Goal: Task Accomplishment & Management: Manage account settings

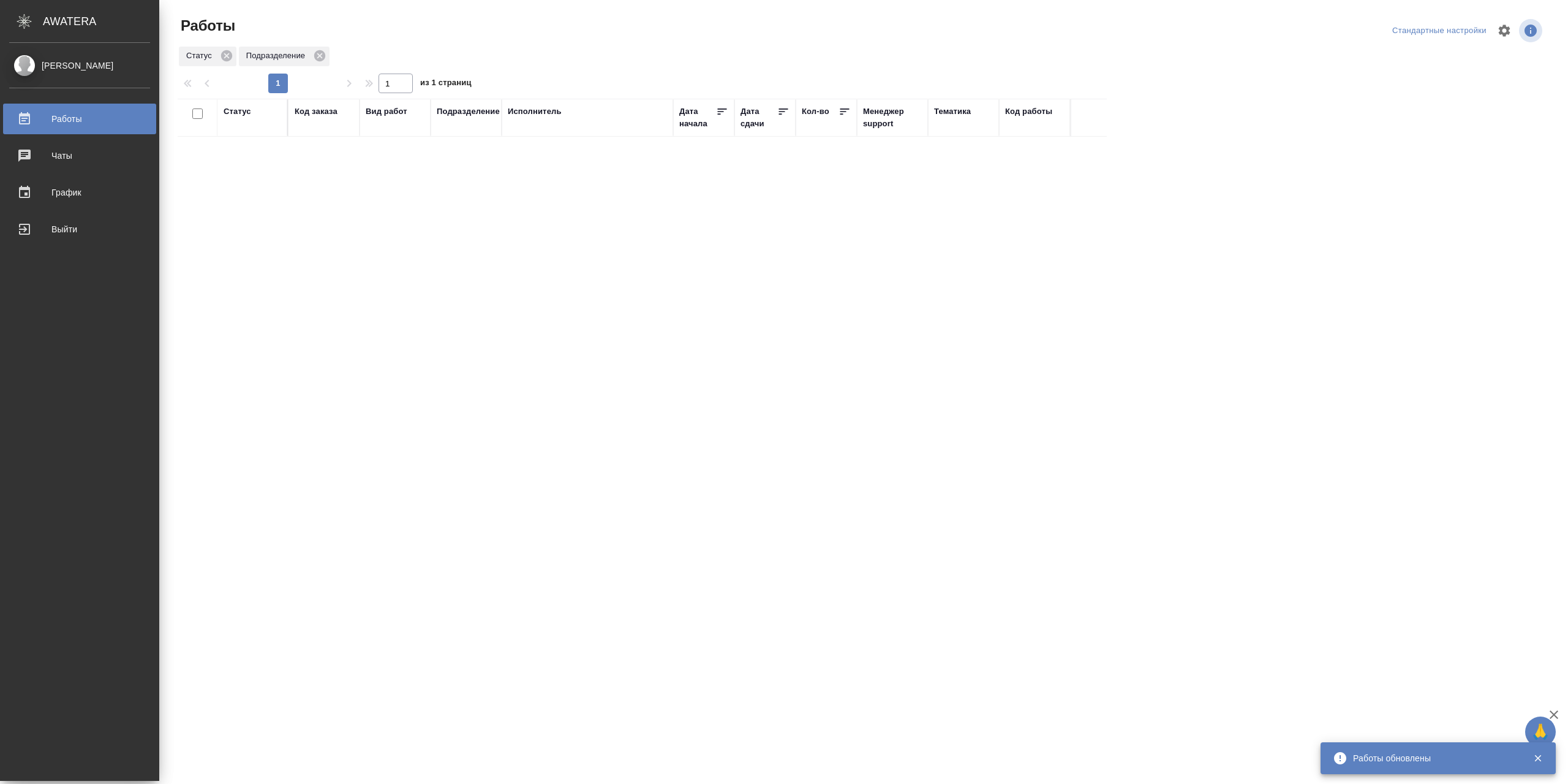
click at [83, 218] on link "Выйти" at bounding box center [79, 229] width 153 height 31
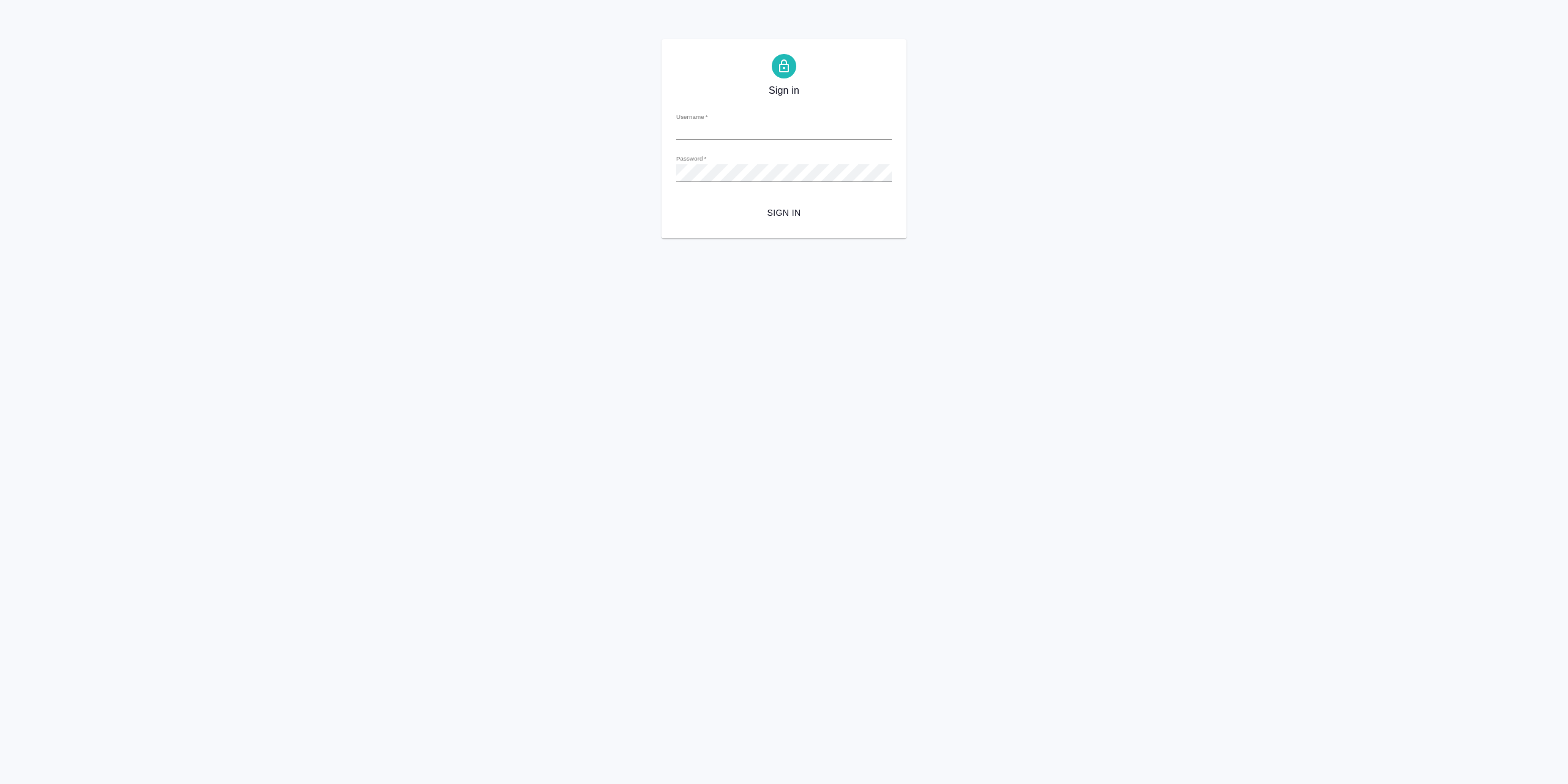
type input "[EMAIL_ADDRESS][DOMAIN_NAME]"
click at [825, 232] on div "Sign in Username   * r.sarkhatov@awatera.com Password   * urlPath   * / Sign in" at bounding box center [784, 139] width 245 height 199
click at [824, 224] on button "Sign in" at bounding box center [784, 213] width 216 height 23
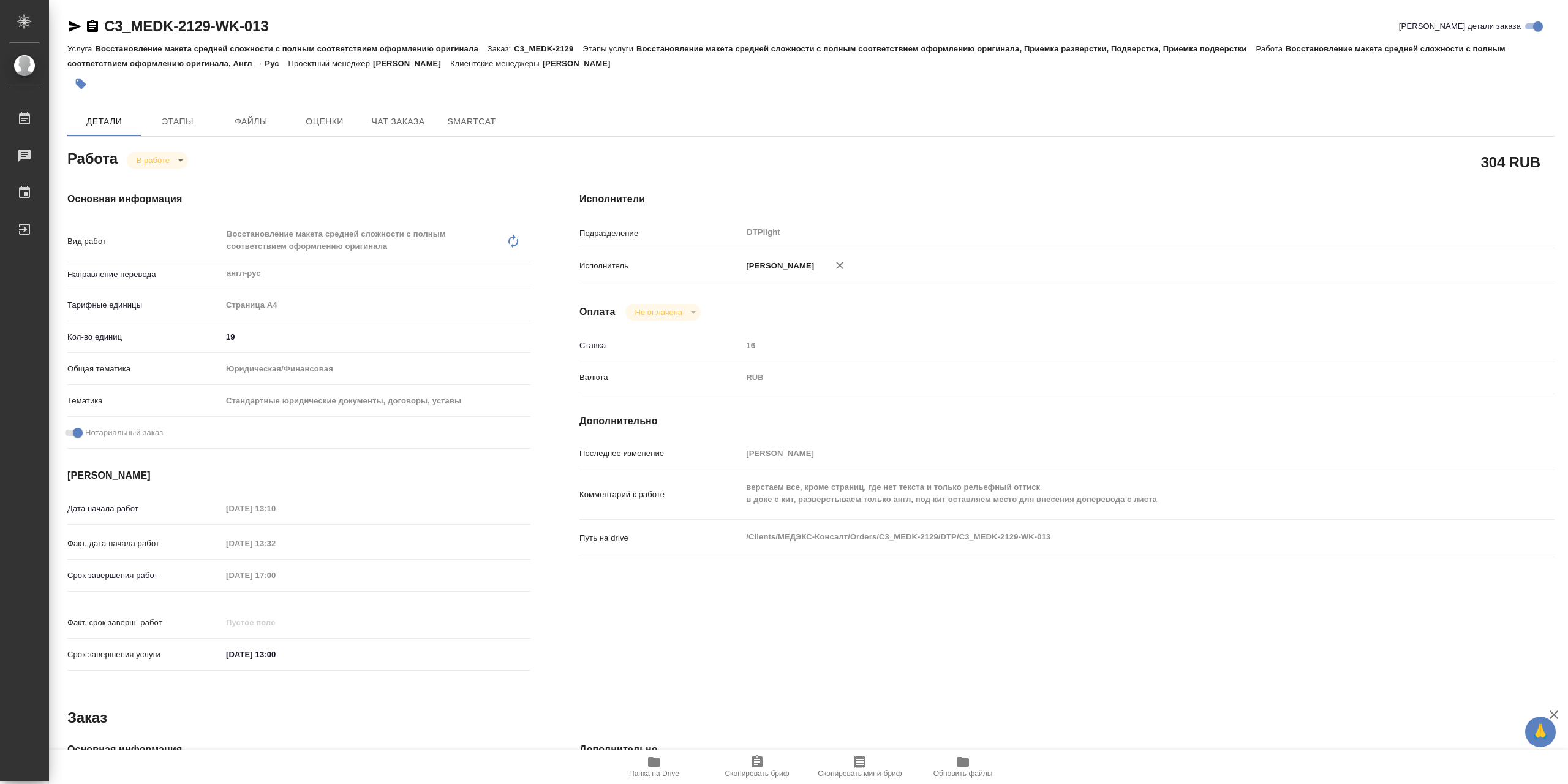
click at [78, 27] on icon "button" at bounding box center [75, 26] width 13 height 11
drag, startPoint x: 76, startPoint y: 25, endPoint x: 183, endPoint y: 0, distance: 109.9
click at [77, 25] on icon "button" at bounding box center [75, 26] width 13 height 11
